Goal: Navigation & Orientation: Understand site structure

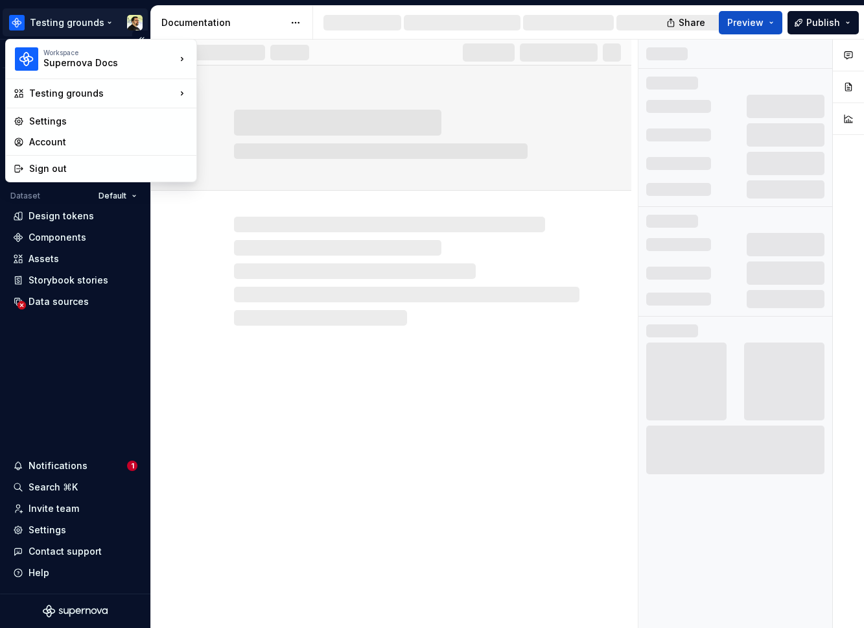
click at [74, 26] on html "Testing grounds Version Current draft Home Documentation Analytics Code automat…" at bounding box center [432, 314] width 864 height 628
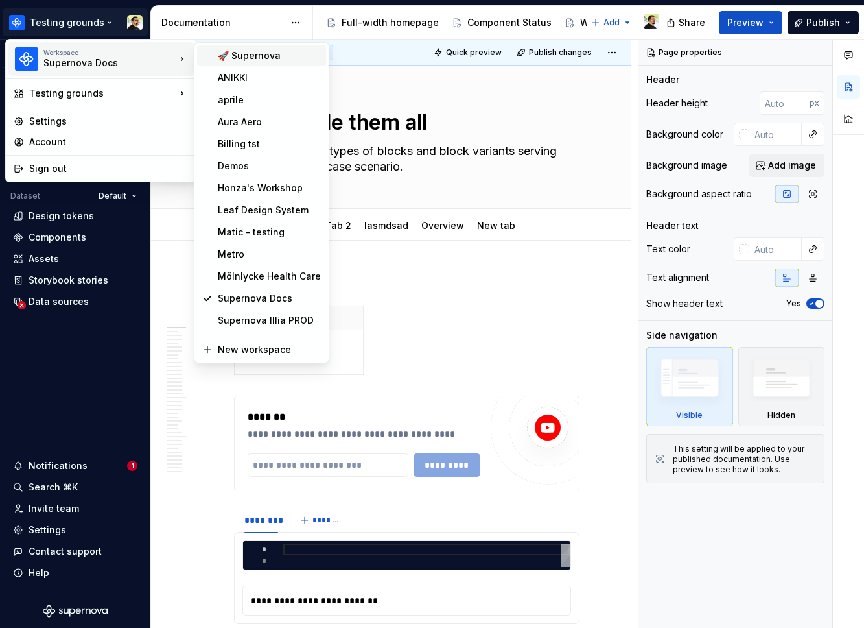
click at [221, 60] on div "🚀 Supernova" at bounding box center [269, 55] width 103 height 13
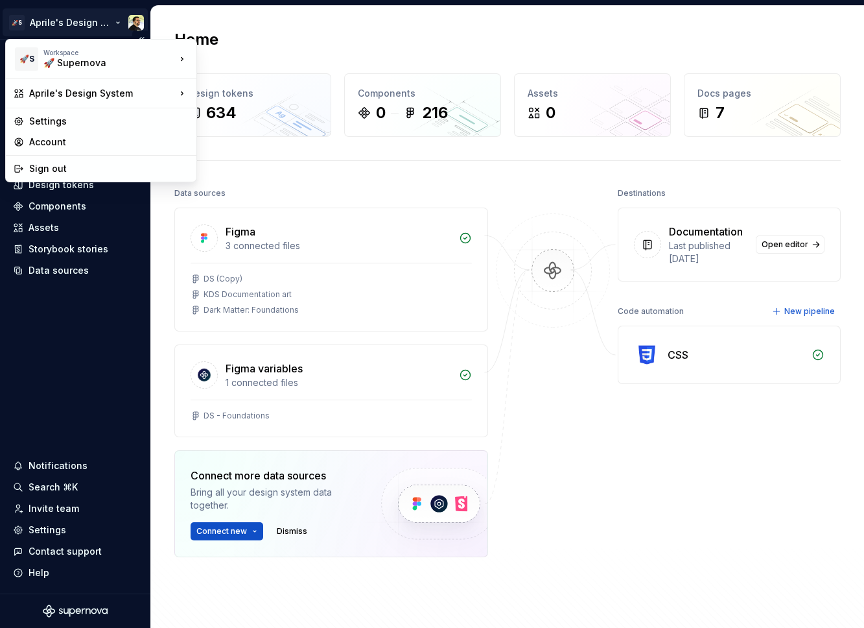
click at [63, 19] on html "🚀S Aprile's Design System Home Documentation Analytics Code automation Design s…" at bounding box center [432, 314] width 864 height 628
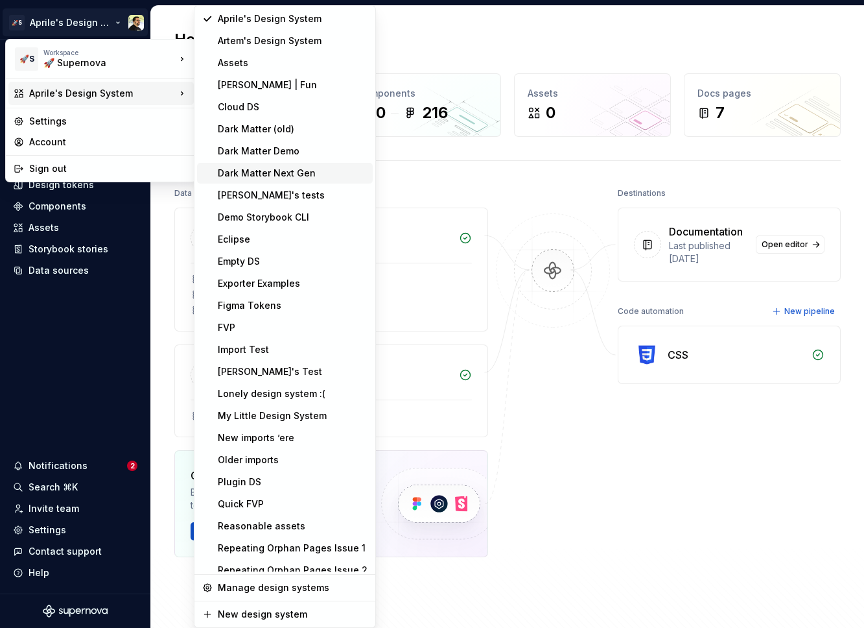
click at [273, 175] on div "Dark Matter Next Gen" at bounding box center [293, 173] width 150 height 13
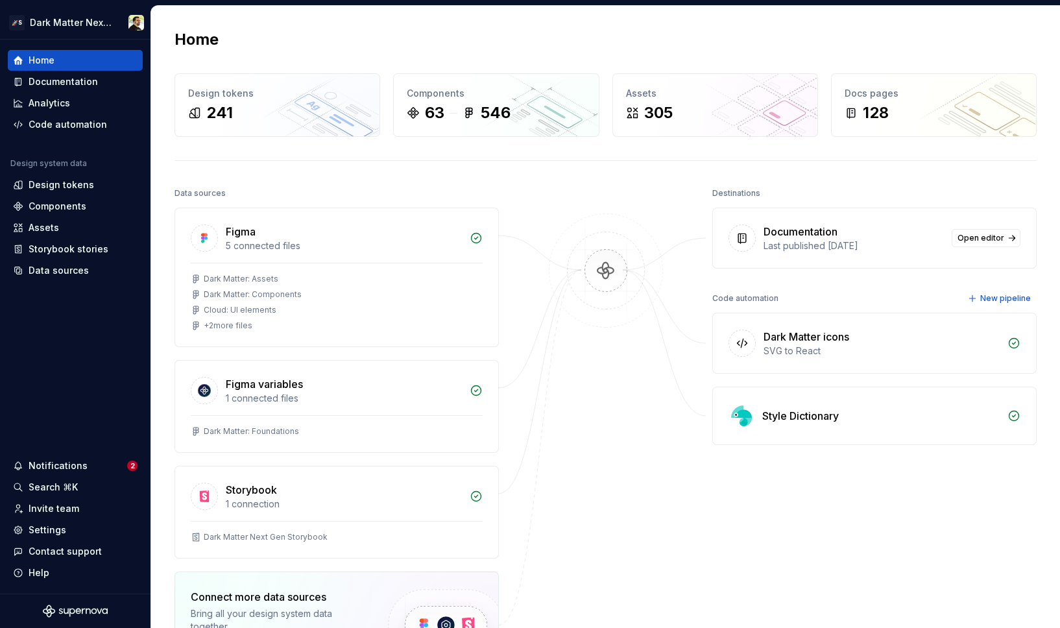
click at [608, 277] on img at bounding box center [606, 283] width 126 height 141
click at [76, 87] on div "Documentation" at bounding box center [63, 81] width 69 height 13
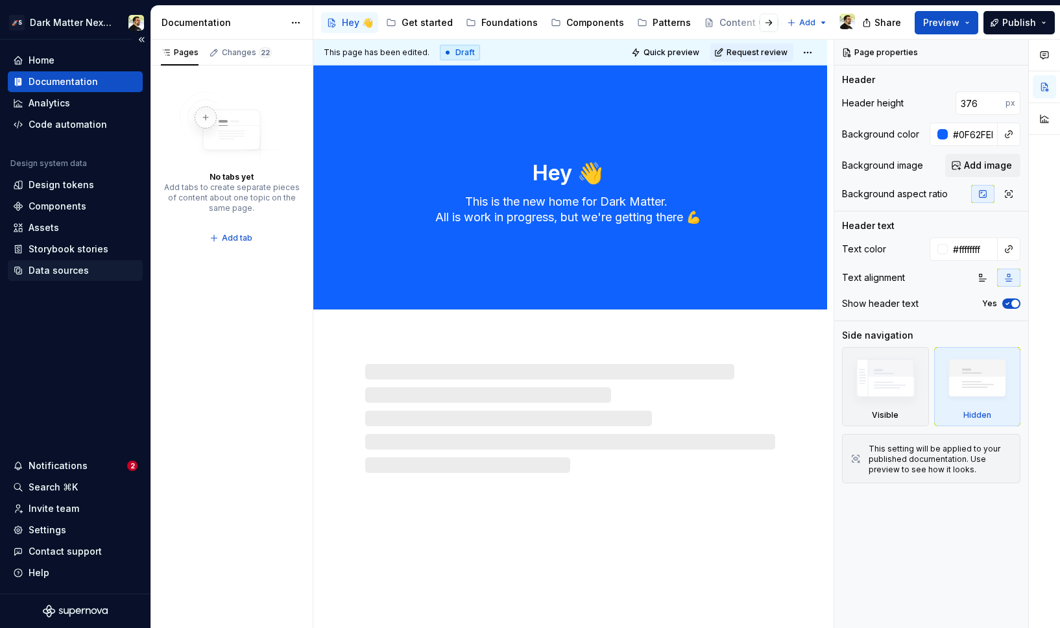
type textarea "*"
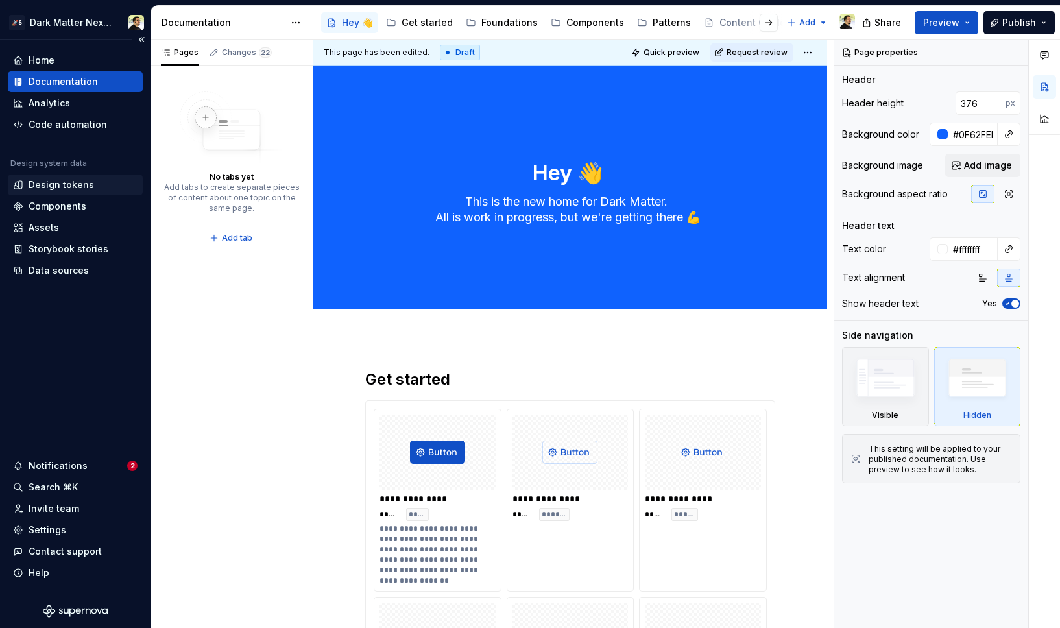
click at [62, 184] on div "Design tokens" at bounding box center [61, 184] width 65 height 13
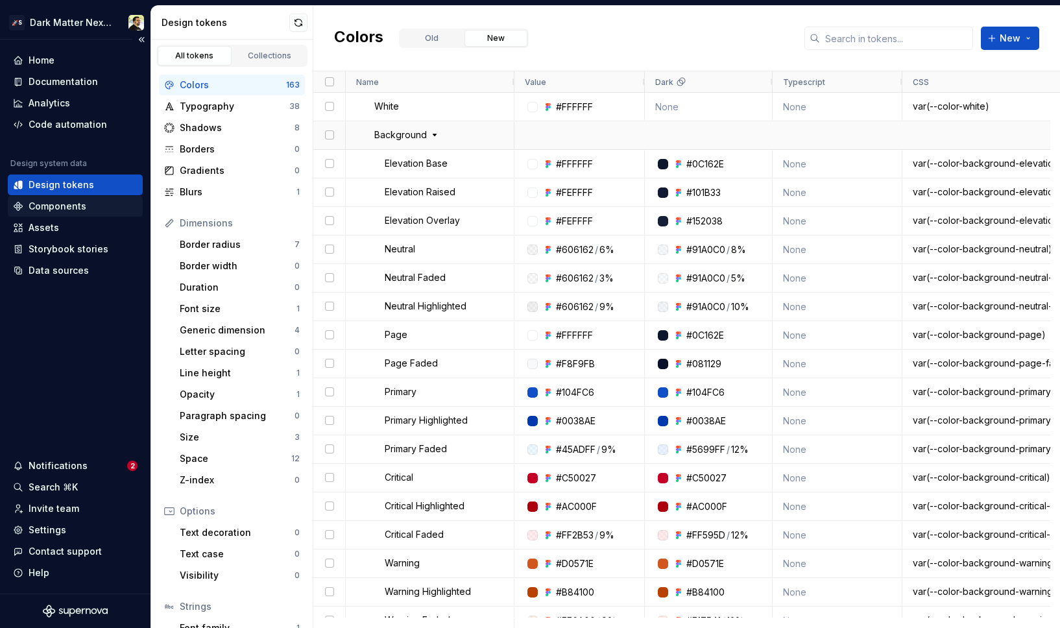
click at [78, 206] on div "Components" at bounding box center [58, 206] width 58 height 13
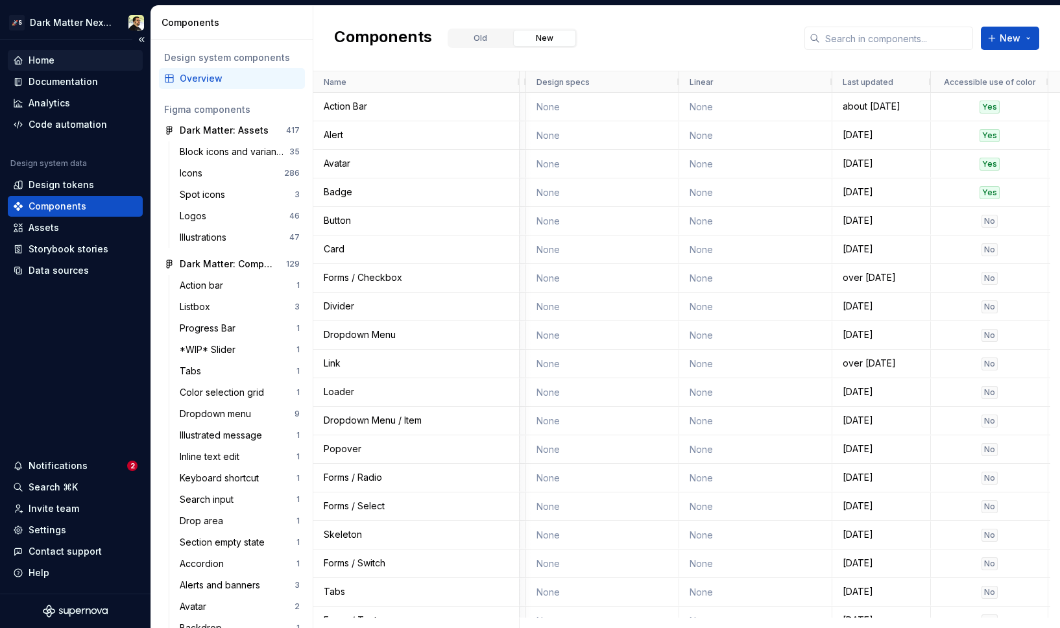
click at [77, 60] on div "Home" at bounding box center [75, 60] width 124 height 13
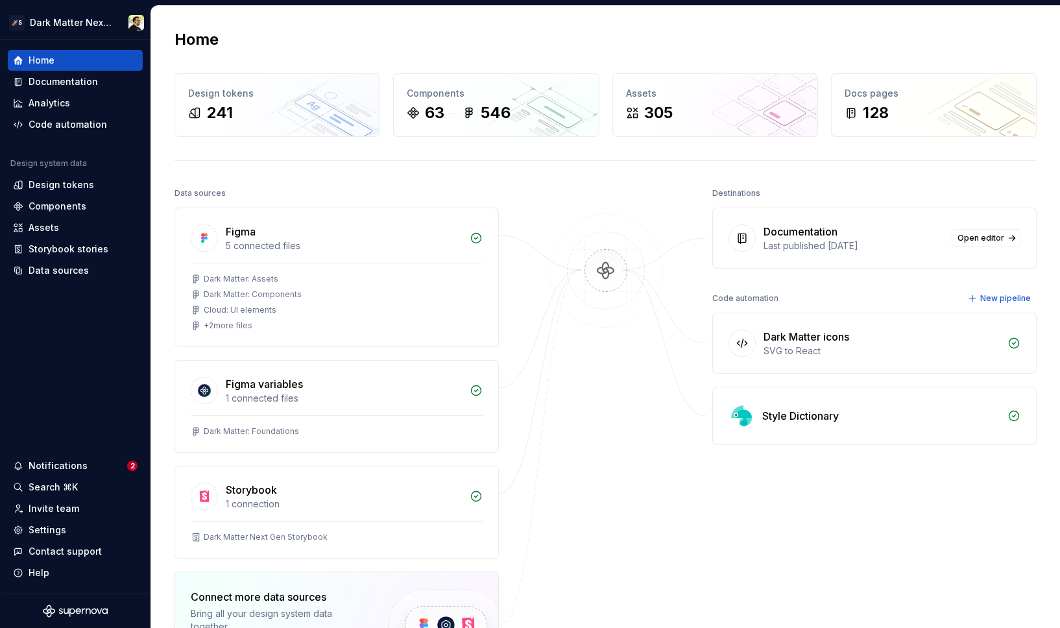
click at [613, 209] on div at bounding box center [606, 463] width 130 height 559
click at [650, 420] on div at bounding box center [606, 463] width 130 height 559
